Goal: Task Accomplishment & Management: Manage account settings

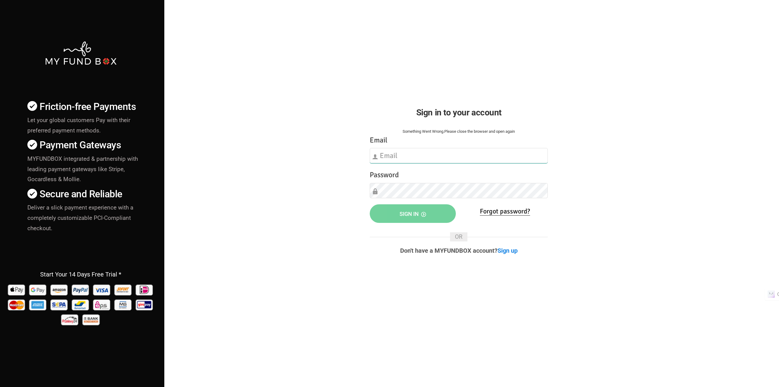
type input "[EMAIL_ADDRESS][DOMAIN_NAME]"
click at [392, 213] on button "Sign in" at bounding box center [413, 213] width 86 height 19
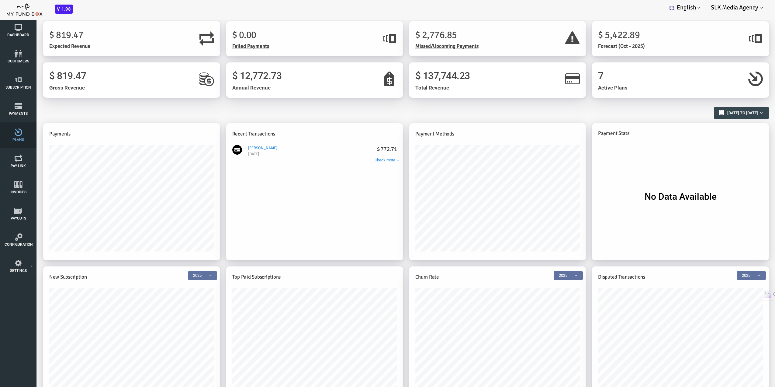
click at [10, 141] on link "Plans" at bounding box center [18, 135] width 30 height 26
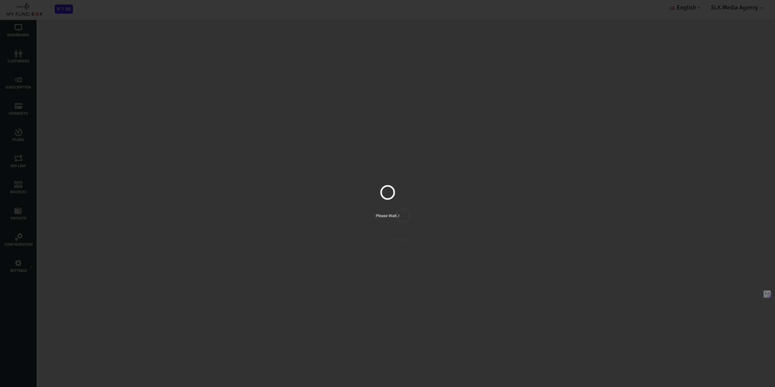
drag, startPoint x: 10, startPoint y: 141, endPoint x: 490, endPoint y: 60, distance: 487.0
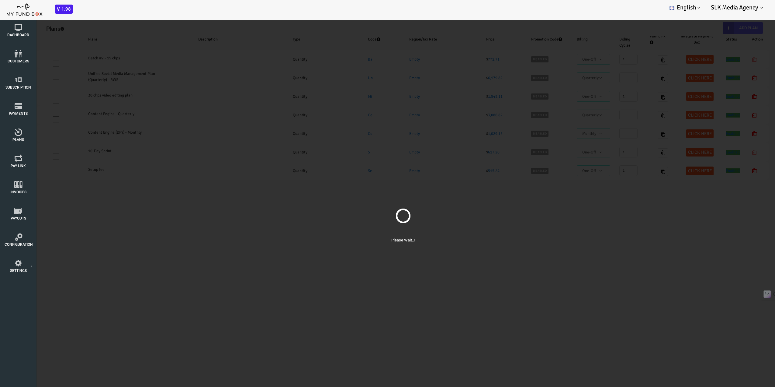
select select "100"
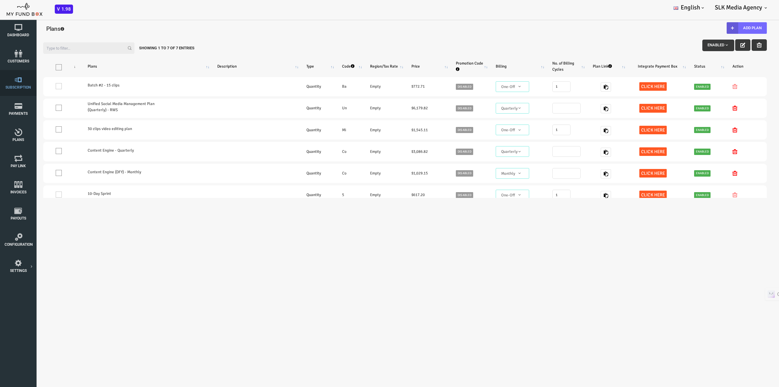
click at [20, 83] on icon at bounding box center [18, 80] width 27 height 8
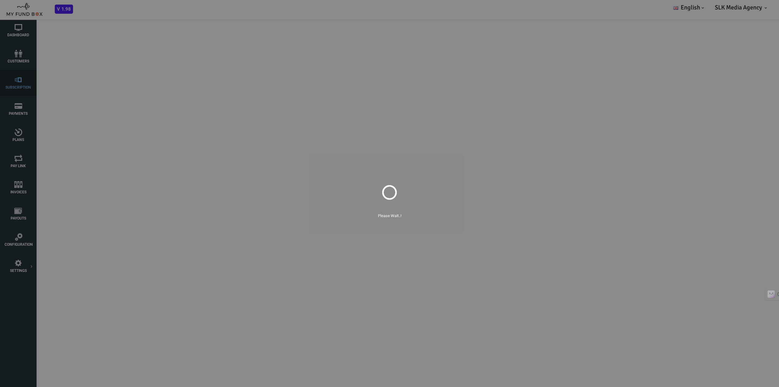
select select "100"
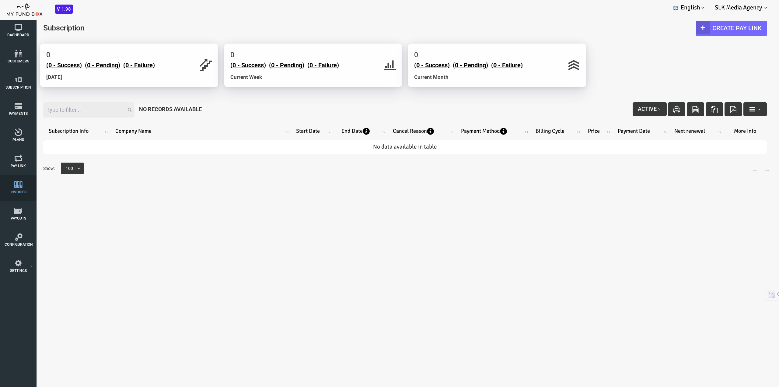
click at [19, 187] on icon at bounding box center [18, 185] width 27 height 8
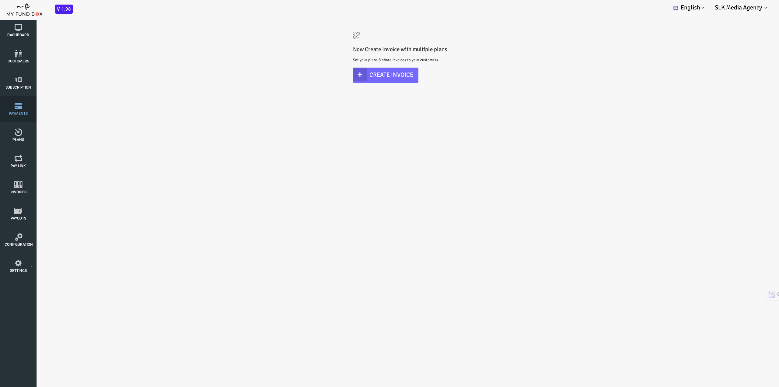
click at [12, 107] on icon at bounding box center [18, 106] width 27 height 8
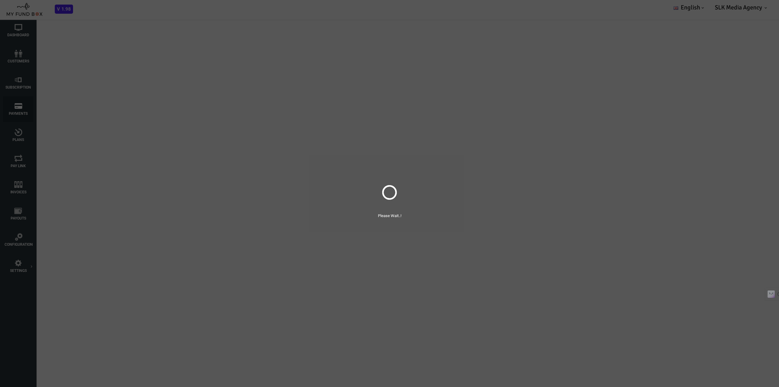
select select "100"
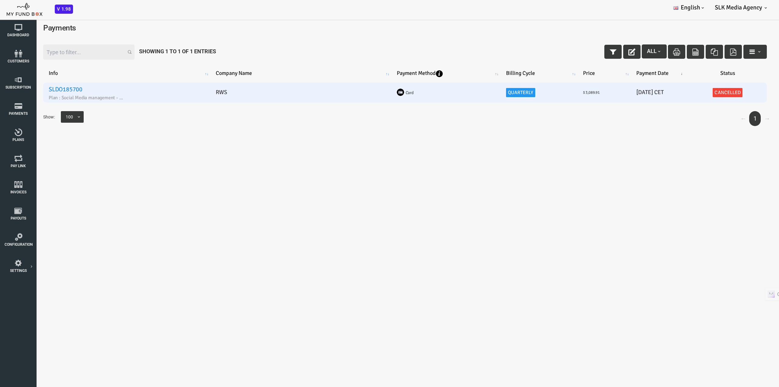
click at [45, 91] on link "SLDO185700" at bounding box center [35, 89] width 34 height 8
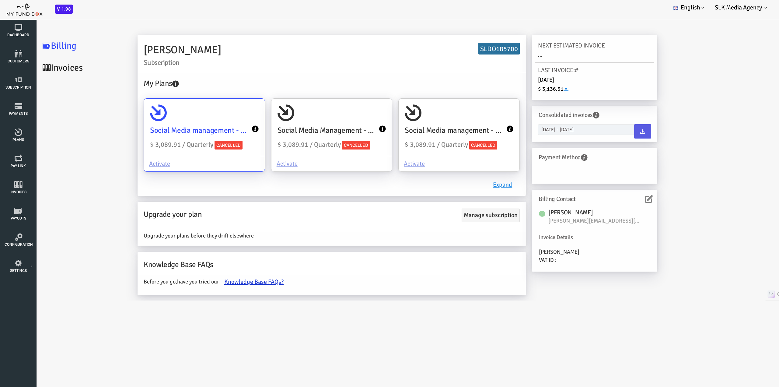
click at [223, 131] on icon at bounding box center [224, 128] width 7 height 7
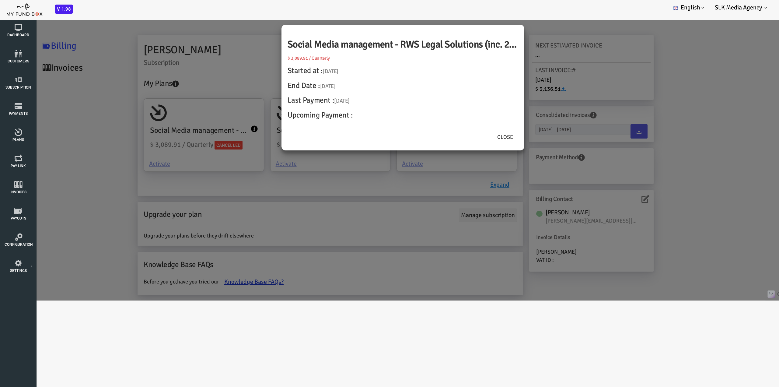
click at [361, 209] on div "Social Media management - RWS Legal Solutions (inc. 2.9% stripe processing fee)…" at bounding box center [374, 157] width 748 height 285
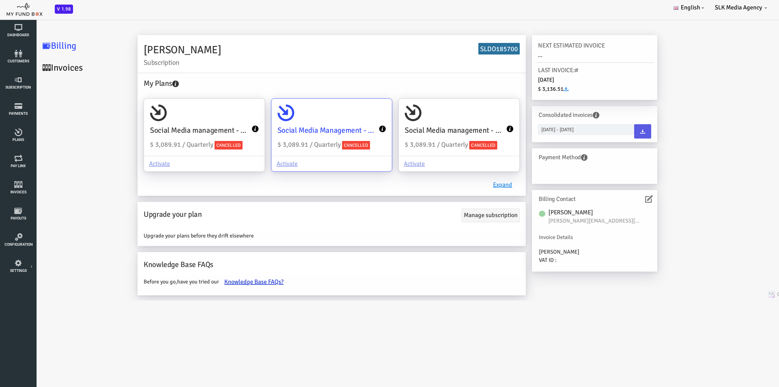
click at [352, 128] on icon at bounding box center [351, 128] width 7 height 7
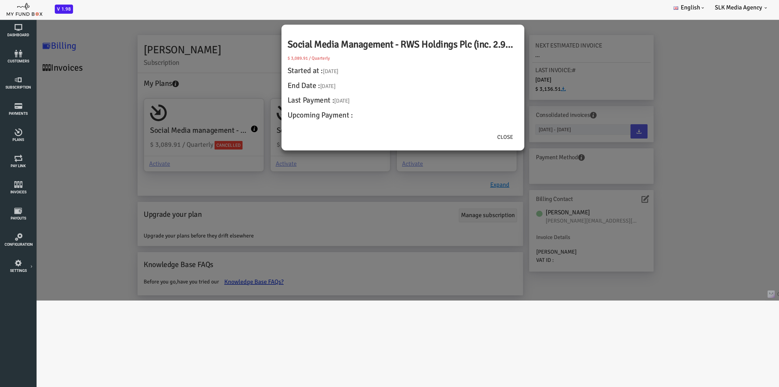
click at [350, 194] on div "Social Media Management - RWS Holdings Plc (inc. 2.9% stripe processing fee) $ …" at bounding box center [374, 157] width 748 height 285
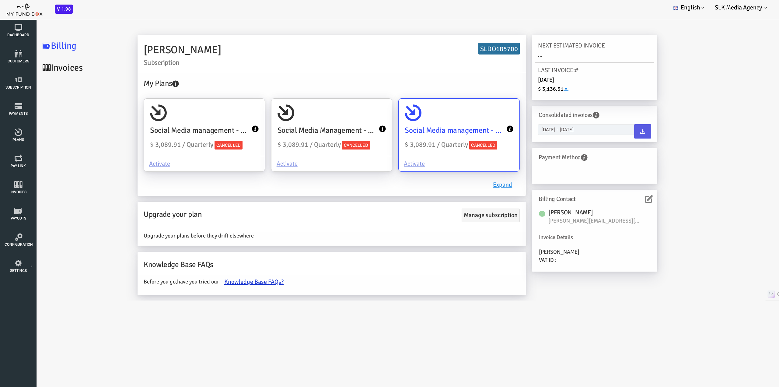
click at [475, 126] on icon at bounding box center [478, 128] width 7 height 7
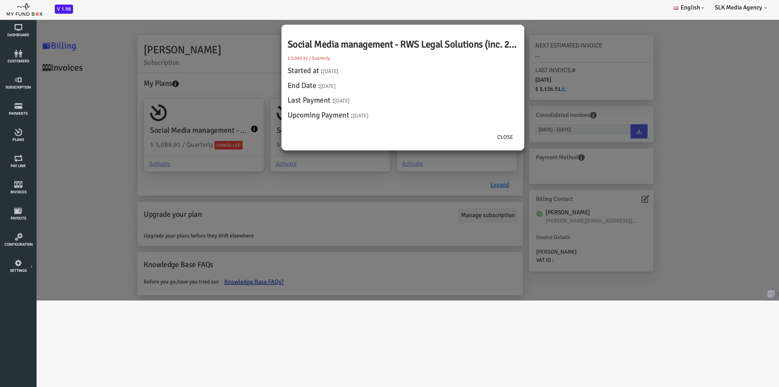
click at [606, 290] on div "Social Media management - RWS Legal Solutions (inc. 2.9% stripe processing fee)…" at bounding box center [374, 157] width 748 height 285
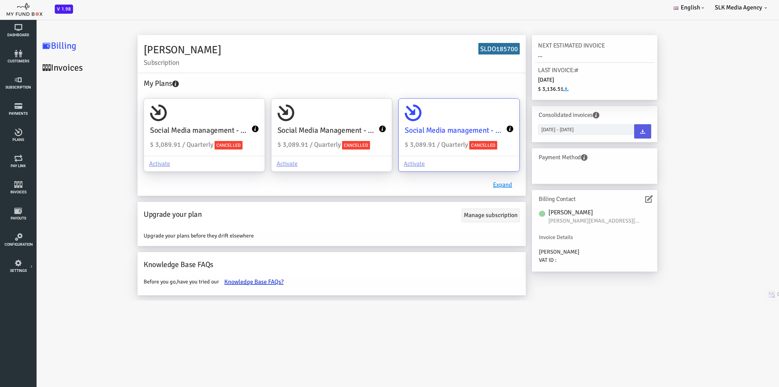
click at [443, 127] on h4 "Social Media management - RWS Legal Solutions (inc. 2.9% stripe processing fee)" at bounding box center [423, 130] width 101 height 12
click at [474, 113] on input "Social Media management - RWS Legal Solutions (inc. 2.9% stripe processing fee)…" at bounding box center [480, 107] width 12 height 12
radio input "true"
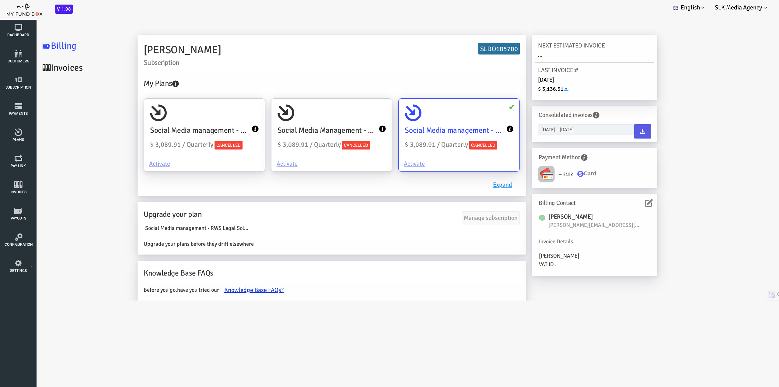
click at [434, 129] on h4 "Social Media management - RWS Legal Solutions (inc. 2.9% stripe processing fee)" at bounding box center [423, 130] width 101 height 12
click at [474, 113] on input "Social Media management - RWS Legal Solutions (inc. 2.9% stripe processing fee)…" at bounding box center [480, 107] width 12 height 12
click at [477, 130] on icon at bounding box center [478, 128] width 7 height 7
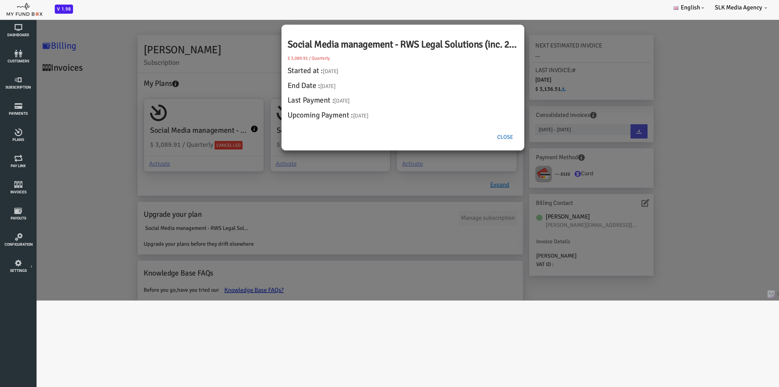
click at [474, 137] on button "Close" at bounding box center [474, 137] width 26 height 14
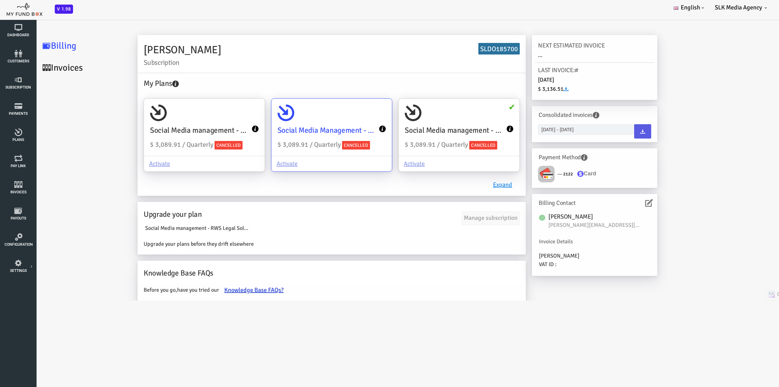
click at [350, 127] on icon at bounding box center [351, 128] width 7 height 7
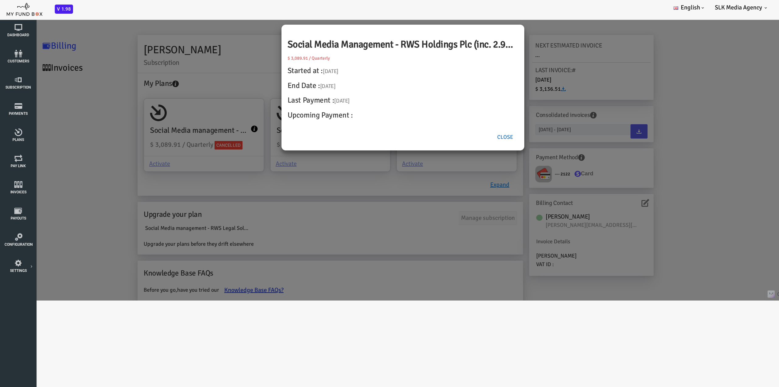
click at [472, 135] on button "Close" at bounding box center [474, 137] width 26 height 14
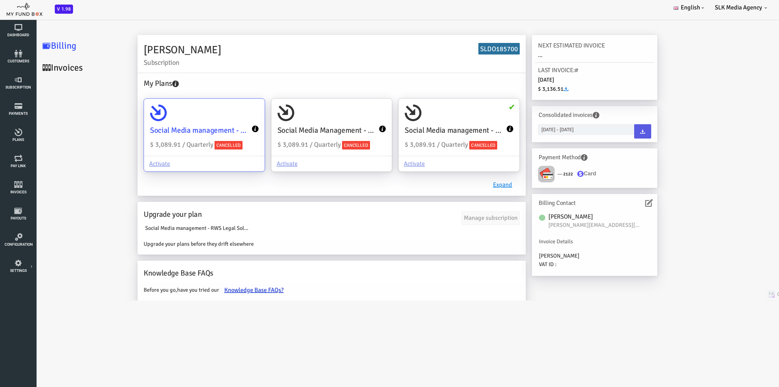
click at [227, 127] on div "Social Media management - RWS Legal Solutions (inc. 2.9% stripe processing fee)…" at bounding box center [173, 127] width 121 height 57
click at [227, 113] on input "Social Media management - RWS Legal Solutions (inc. 2.9% stripe processing fee)…" at bounding box center [226, 107] width 12 height 12
radio input "true"
click at [226, 128] on icon at bounding box center [224, 128] width 7 height 7
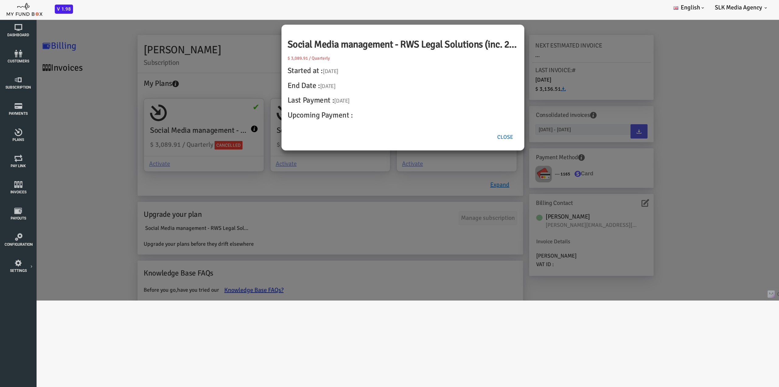
click at [474, 137] on button "Close" at bounding box center [474, 137] width 26 height 14
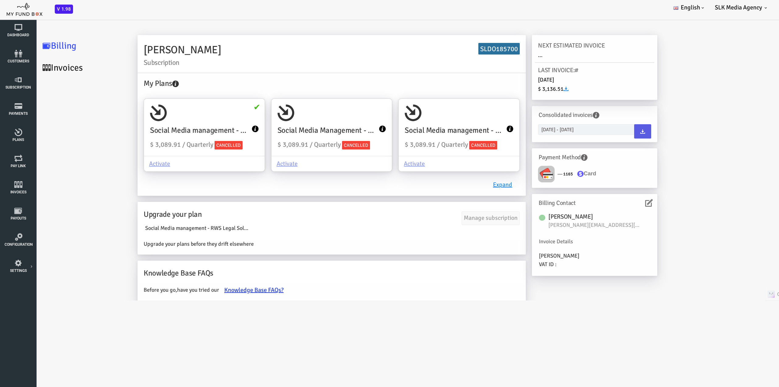
click at [393, 329] on body "Subscriber not found Beneficiary Not Found Partner Not Found!!!! Please Fill ou…" at bounding box center [389, 193] width 779 height 387
click at [23, 68] on link "Invoices" at bounding box center [51, 68] width 91 height 22
